Goal: Task Accomplishment & Management: Manage account settings

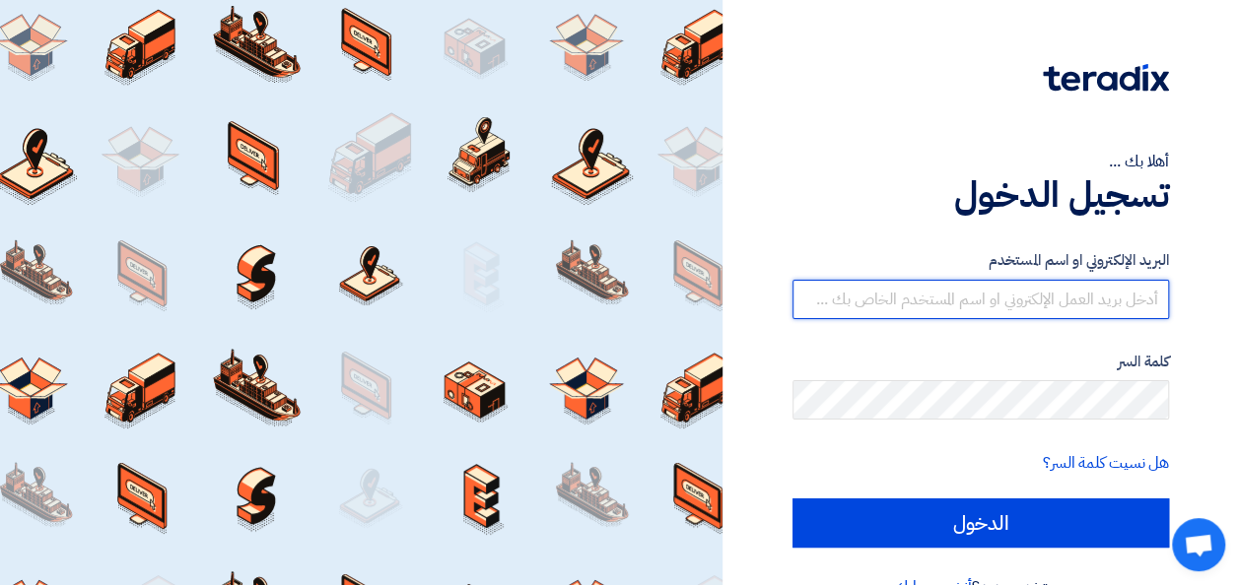
type input "[PERSON_NAME][EMAIL_ADDRESS][DOMAIN_NAME]"
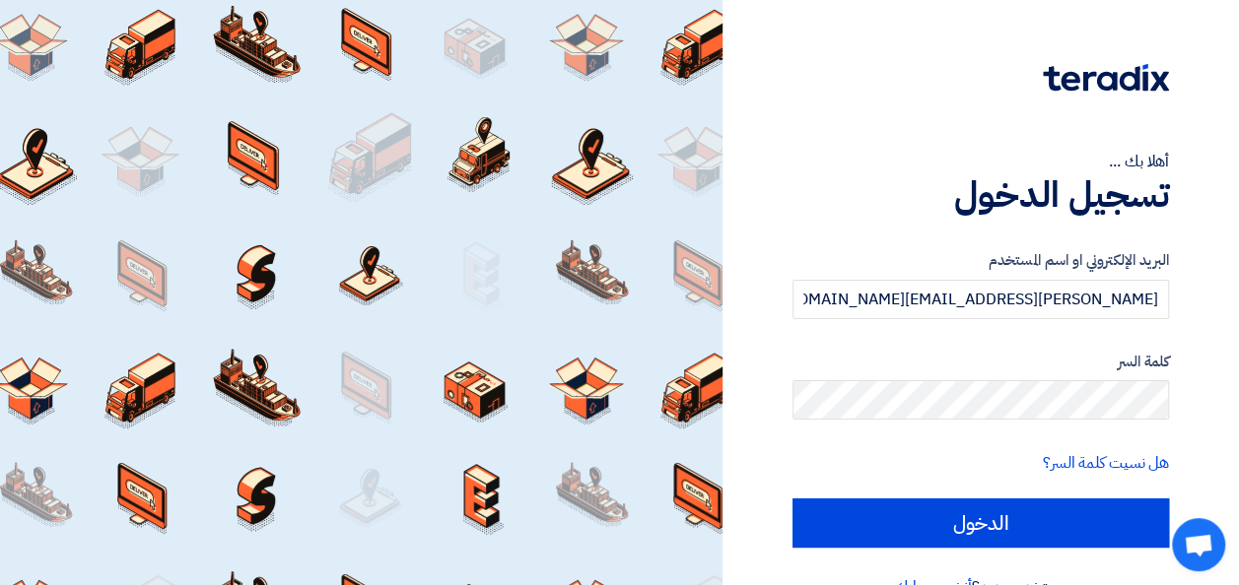
scroll to position [45, 0]
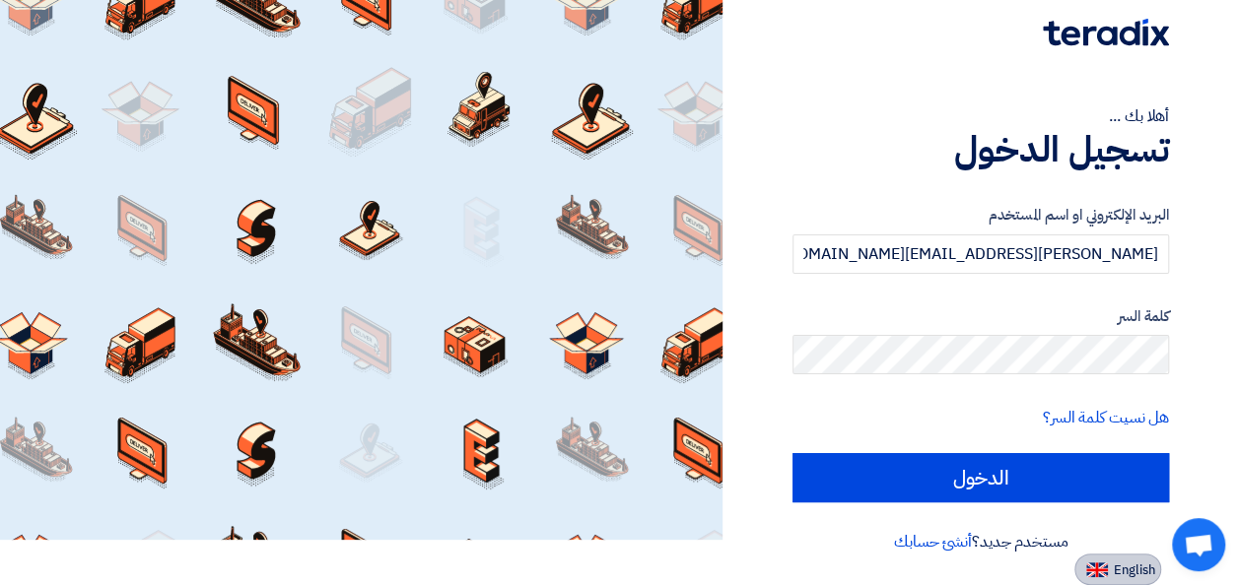
click at [1123, 564] on span "English" at bounding box center [1133, 571] width 41 height 14
type input "Sign in"
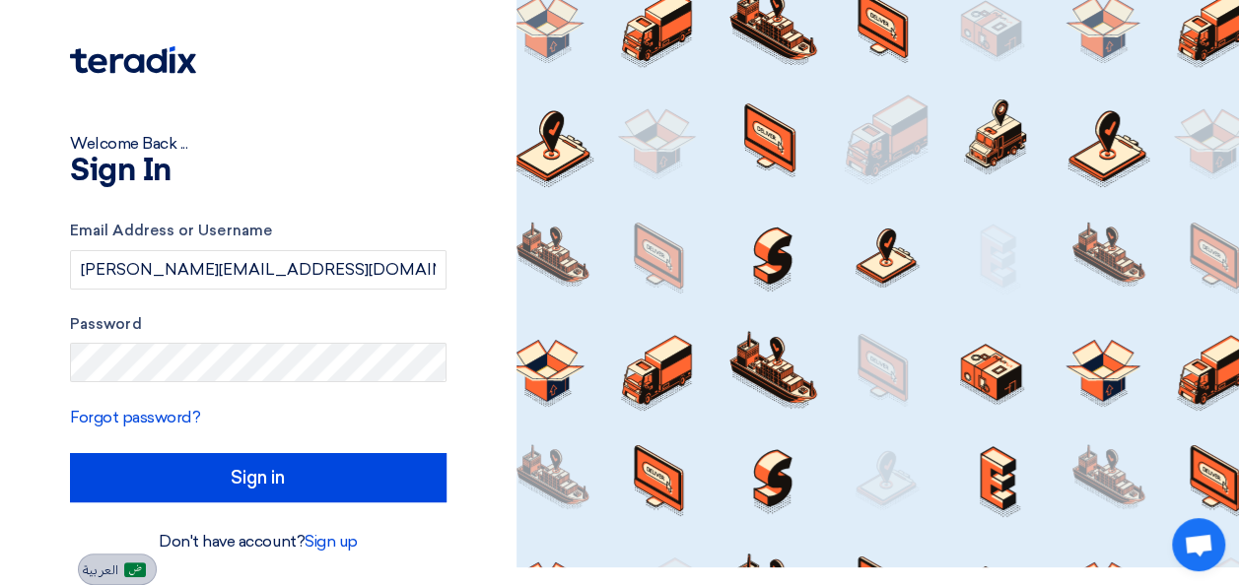
scroll to position [18, 0]
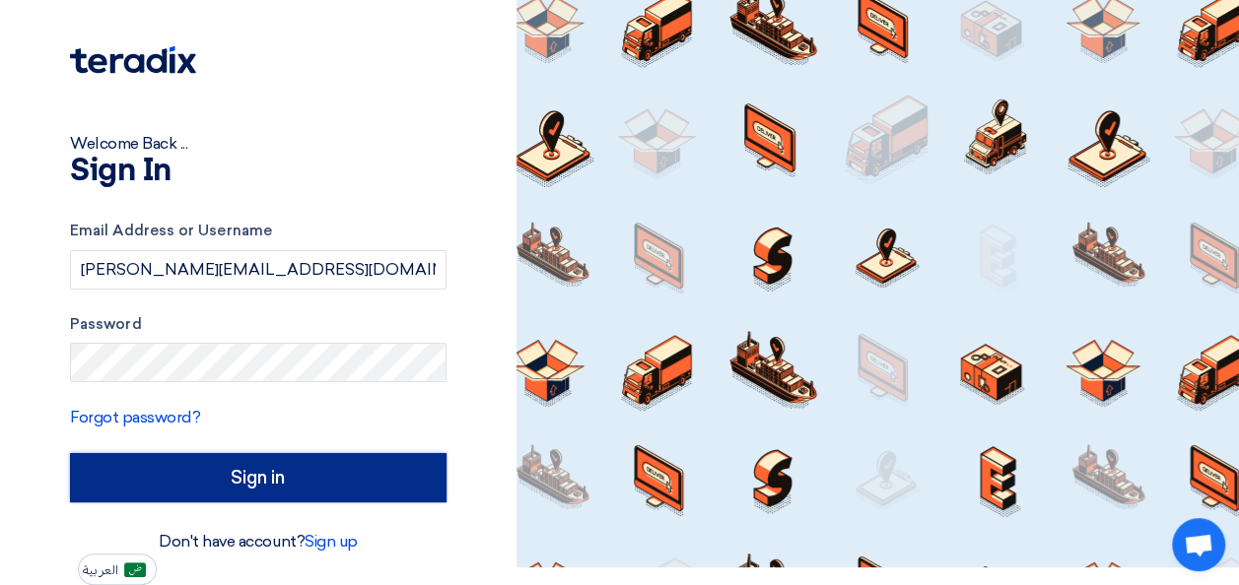
click at [313, 475] on input "Sign in" at bounding box center [258, 477] width 376 height 49
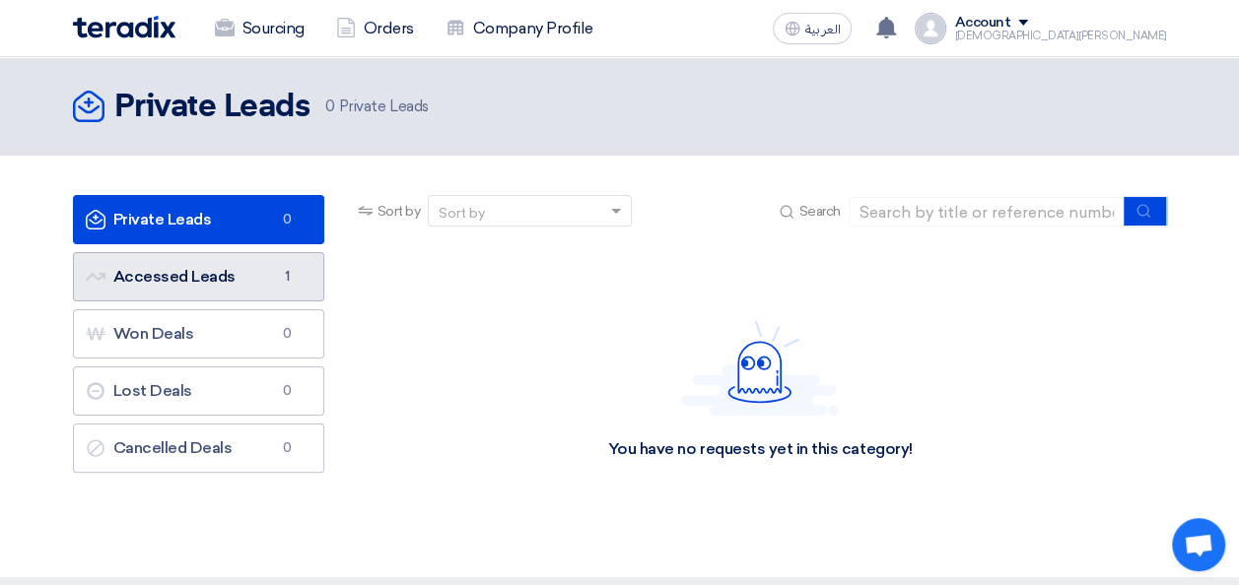
click at [183, 272] on link "Accessed Leads Accessed Leads 1" at bounding box center [198, 276] width 251 height 49
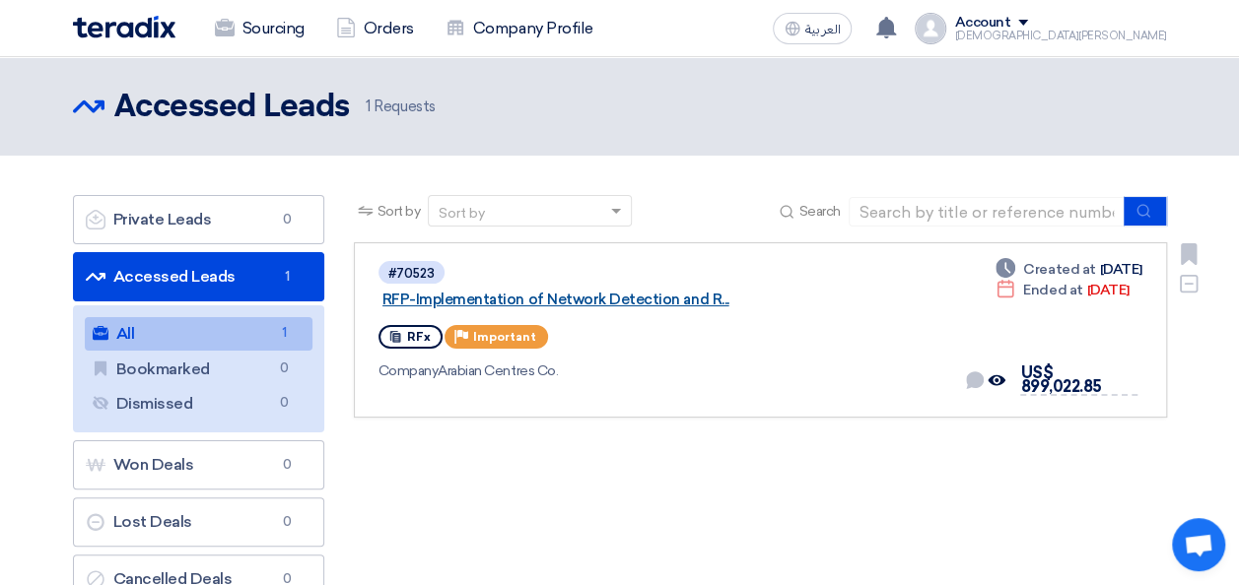
click at [646, 291] on link "RFP-Implementation of Network Detection and R..." at bounding box center [628, 300] width 493 height 18
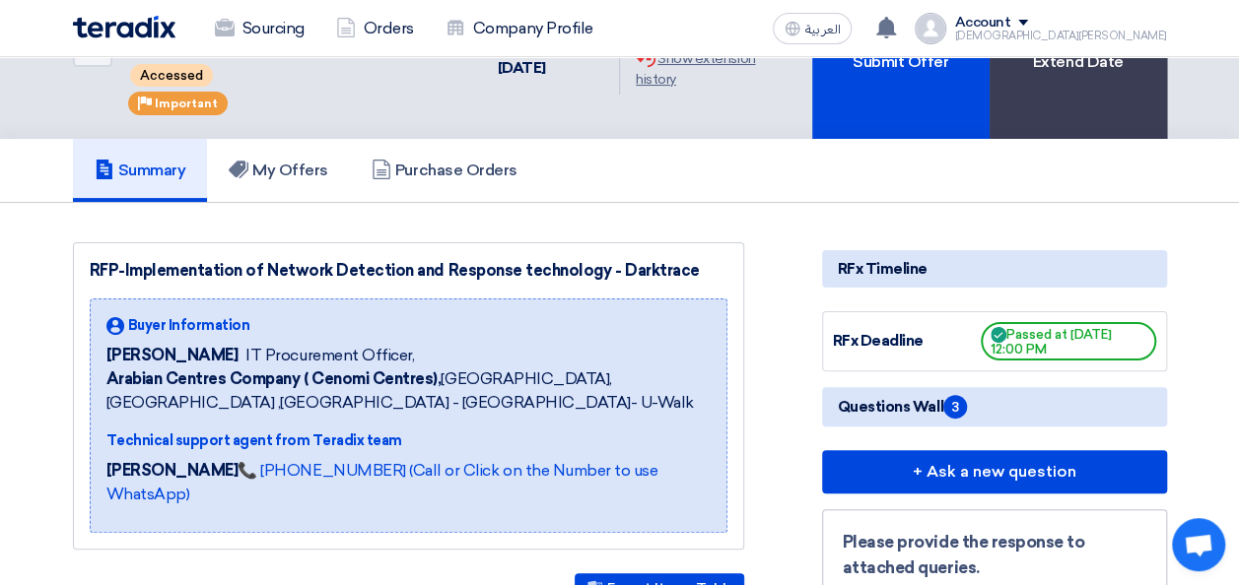
scroll to position [96, 0]
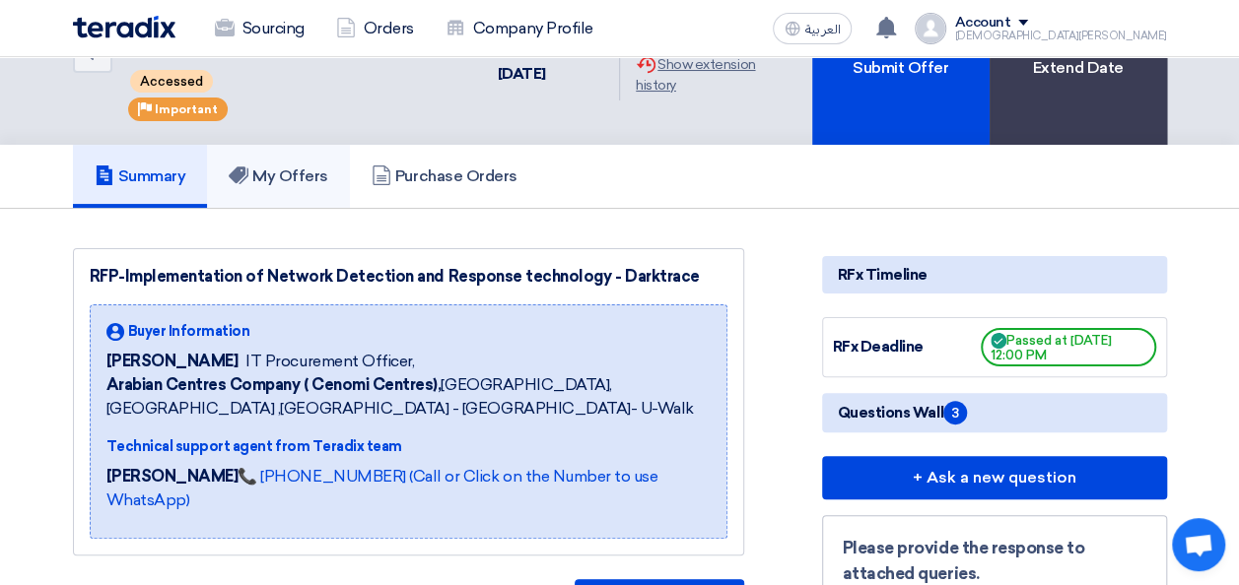
click at [277, 181] on h5 "My Offers" at bounding box center [279, 177] width 100 height 20
